Goal: Find specific page/section: Find specific page/section

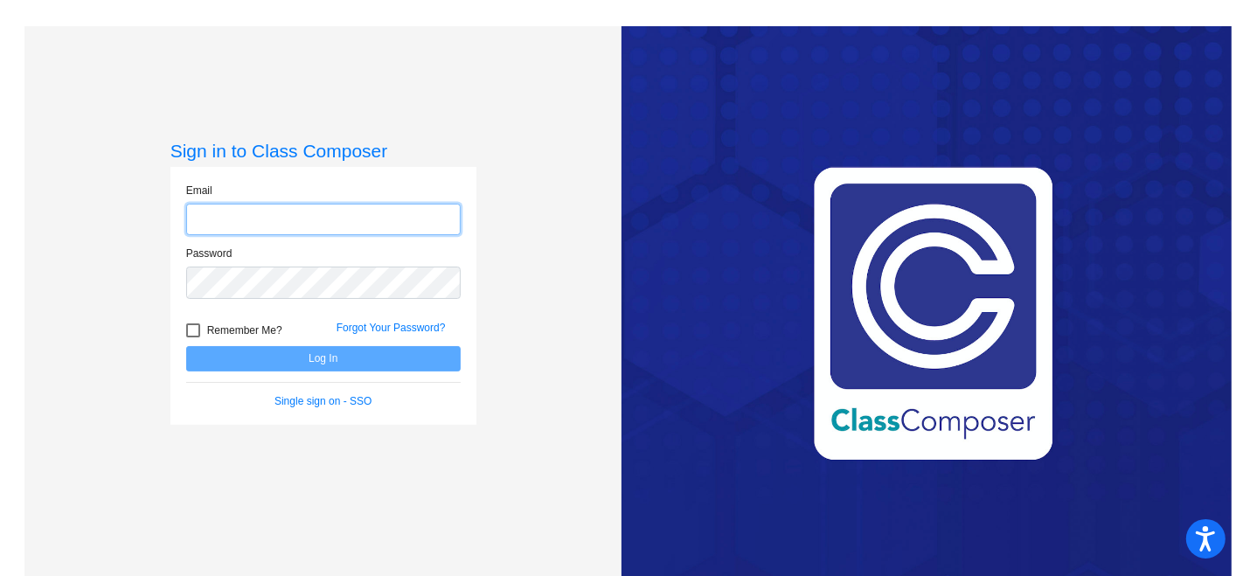
click at [232, 217] on input "email" at bounding box center [323, 220] width 274 height 32
type input "[EMAIL_ADDRESS][DOMAIN_NAME]"
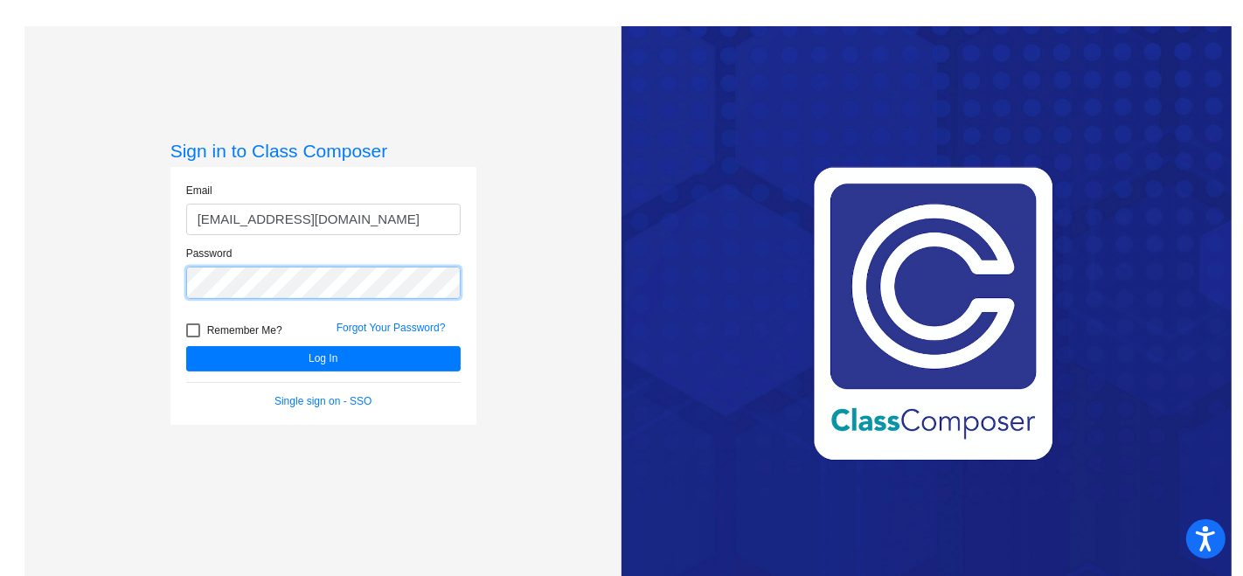
click at [186, 346] on button "Log In" at bounding box center [323, 358] width 274 height 25
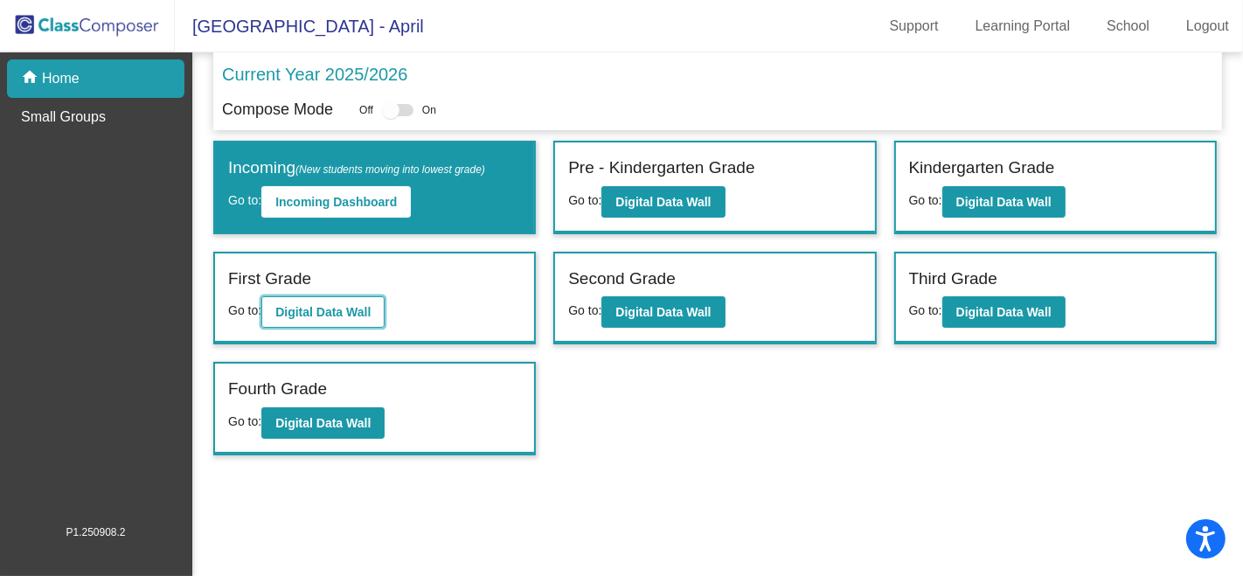
click at [357, 312] on b "Digital Data Wall" at bounding box center [322, 312] width 95 height 14
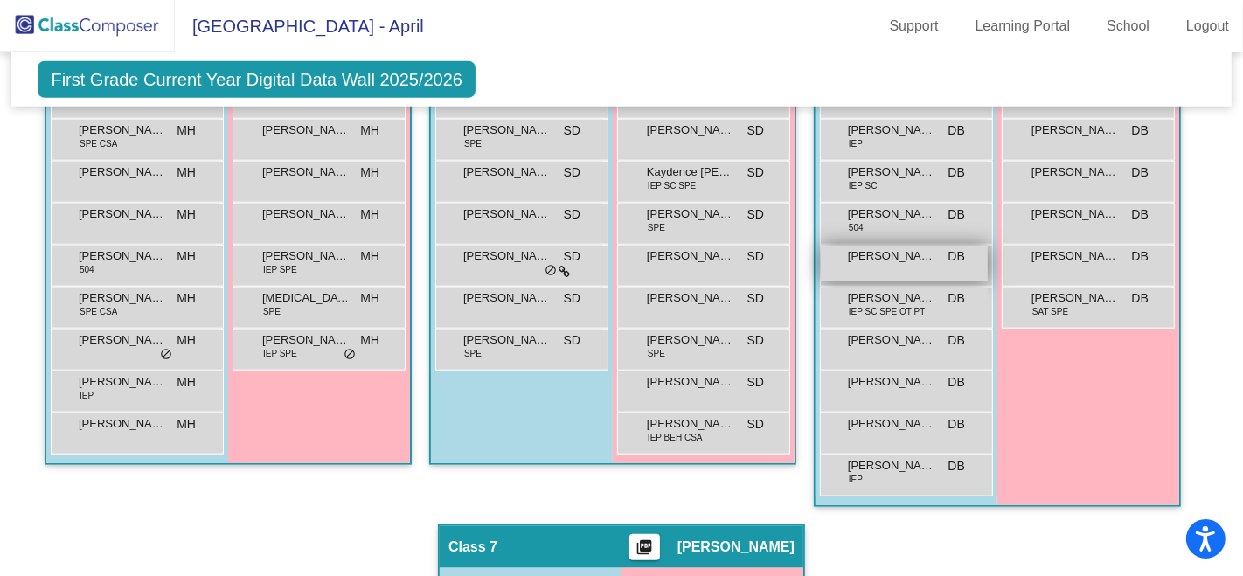
scroll to position [1456, 0]
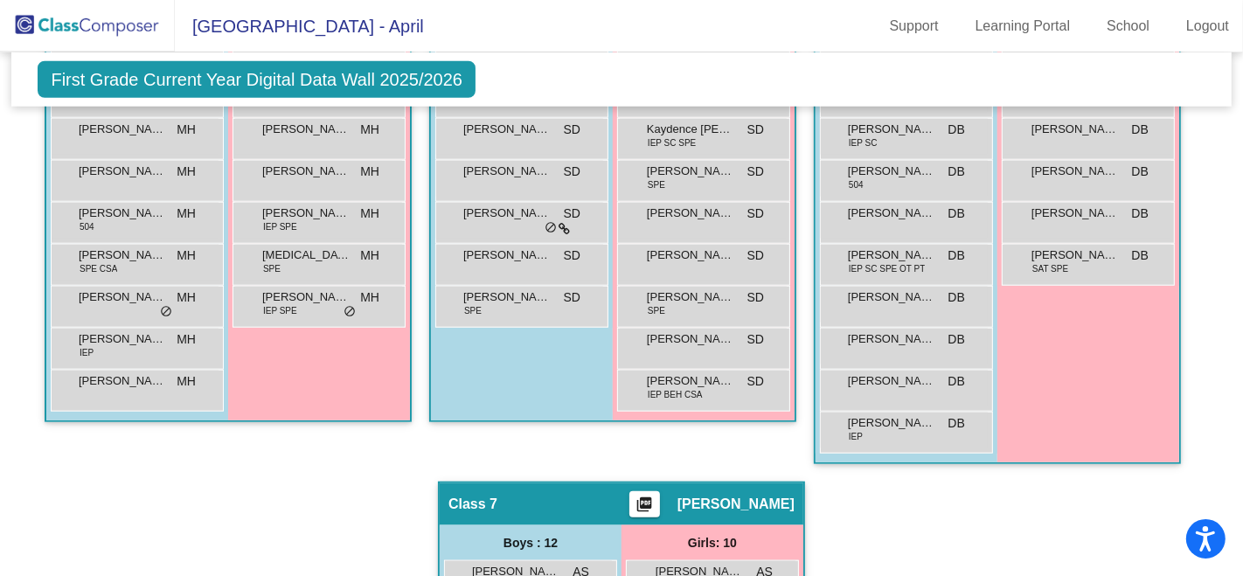
click at [135, 32] on img at bounding box center [87, 26] width 175 height 52
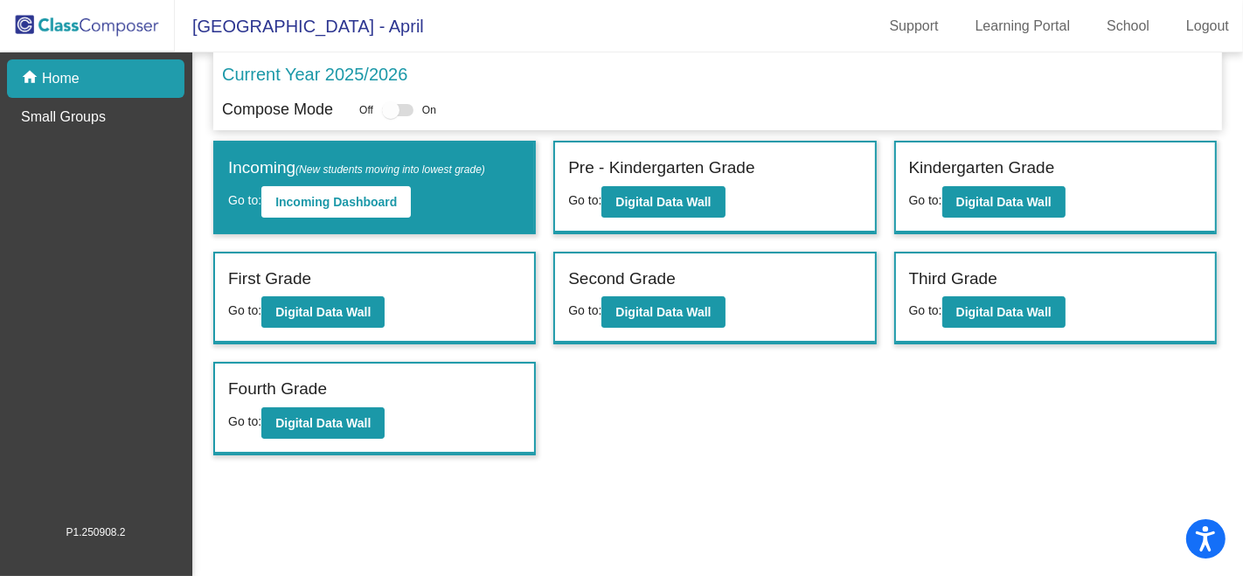
click at [936, 184] on div "Kindergarten Grade" at bounding box center [1055, 171] width 293 height 31
click at [1002, 208] on button "Digital Data Wall" at bounding box center [1003, 201] width 123 height 31
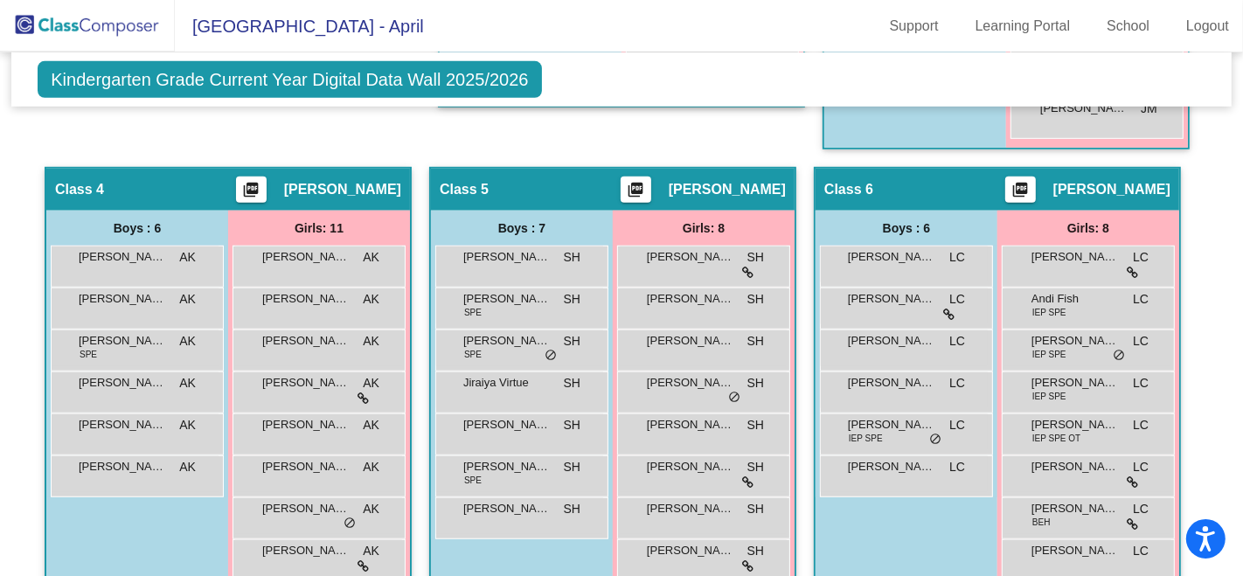
scroll to position [1359, 0]
